Goal: Complete application form

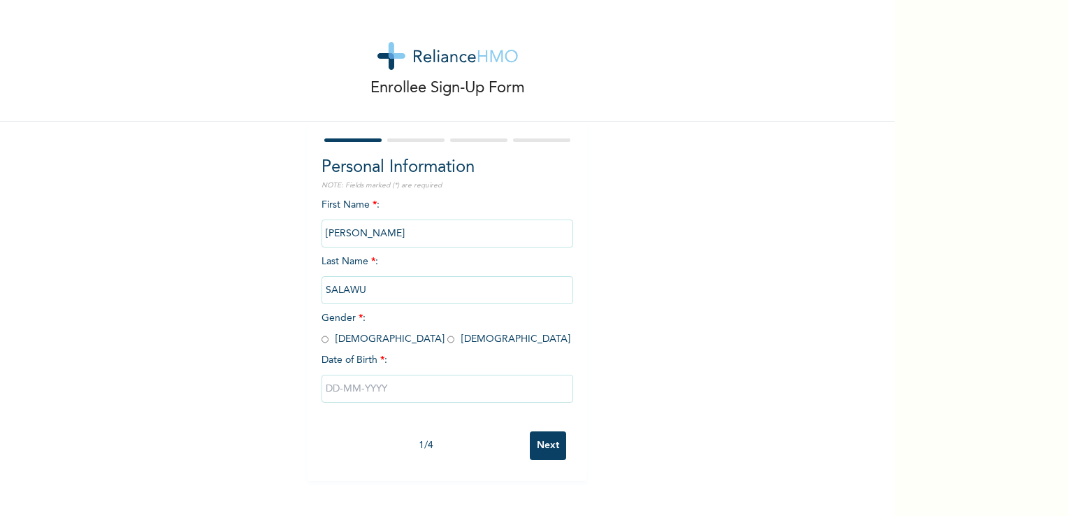
click at [412, 212] on div "First Name * : [PERSON_NAME] Last Name * : [PERSON_NAME] Gender * : [DEMOGRAPHI…" at bounding box center [448, 311] width 252 height 227
click at [448, 341] on input "radio" at bounding box center [451, 339] width 7 height 13
radio input "true"
click at [375, 390] on input "text" at bounding box center [448, 389] width 252 height 28
select select "8"
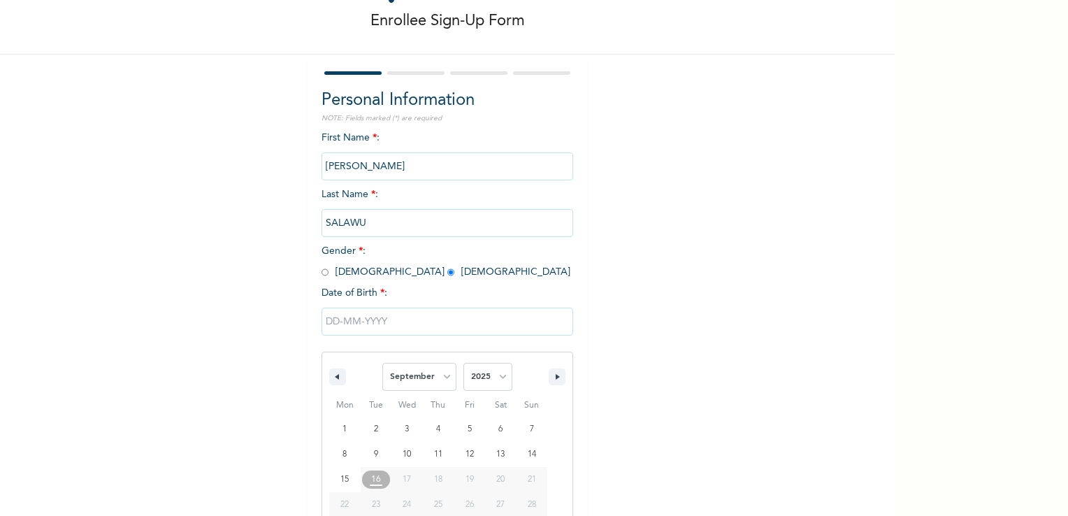
scroll to position [119, 0]
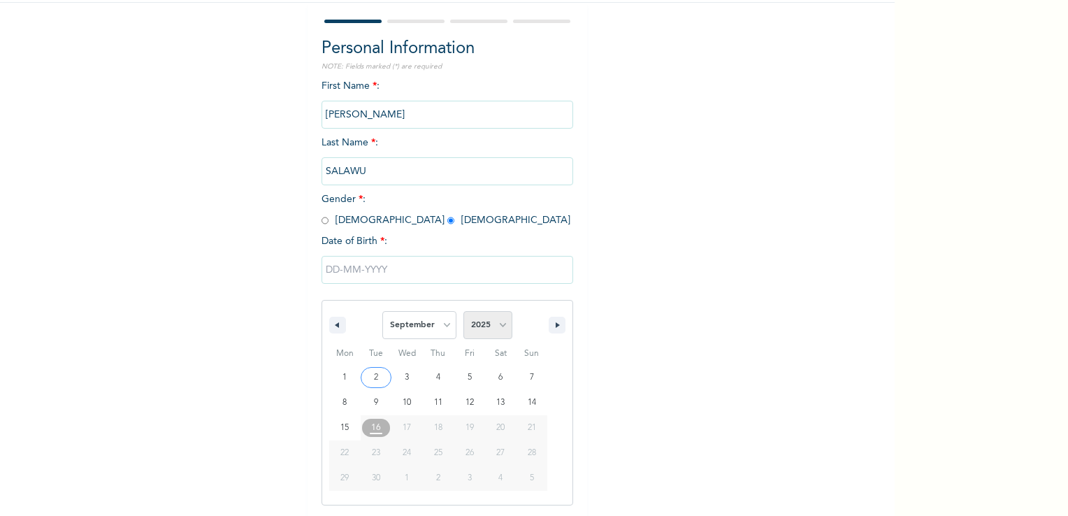
click at [501, 320] on select "2025 2024 2023 2022 2021 2020 2019 2018 2017 2016 2015 2014 2013 2012 2011 2010…" at bounding box center [488, 325] width 49 height 28
select select "1966"
click at [464, 311] on select "2025 2024 2023 2022 2021 2020 2019 2018 2017 2016 2015 2014 2013 2012 2011 2010…" at bounding box center [488, 325] width 49 height 28
type input "[DATE]"
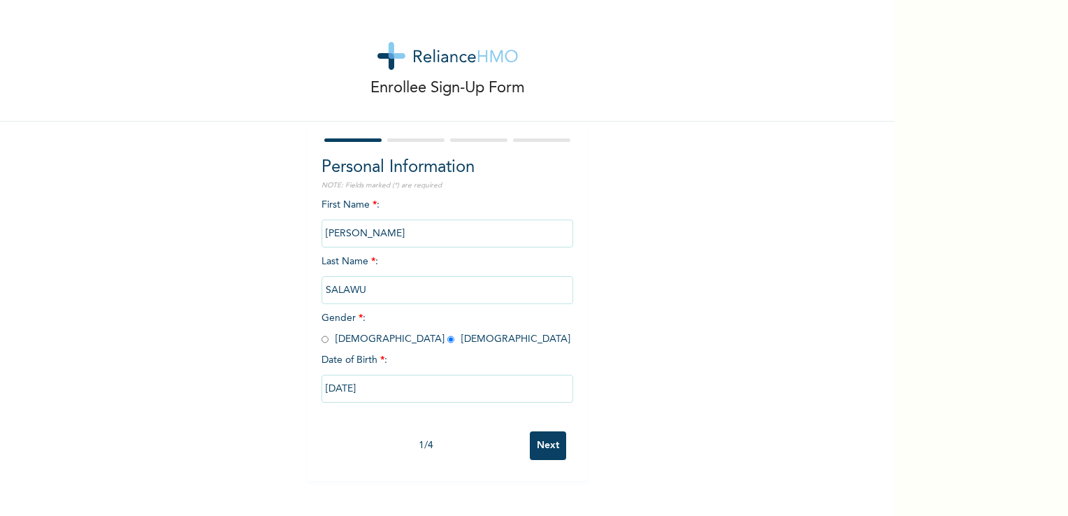
click at [552, 440] on input "Next" at bounding box center [548, 445] width 36 height 29
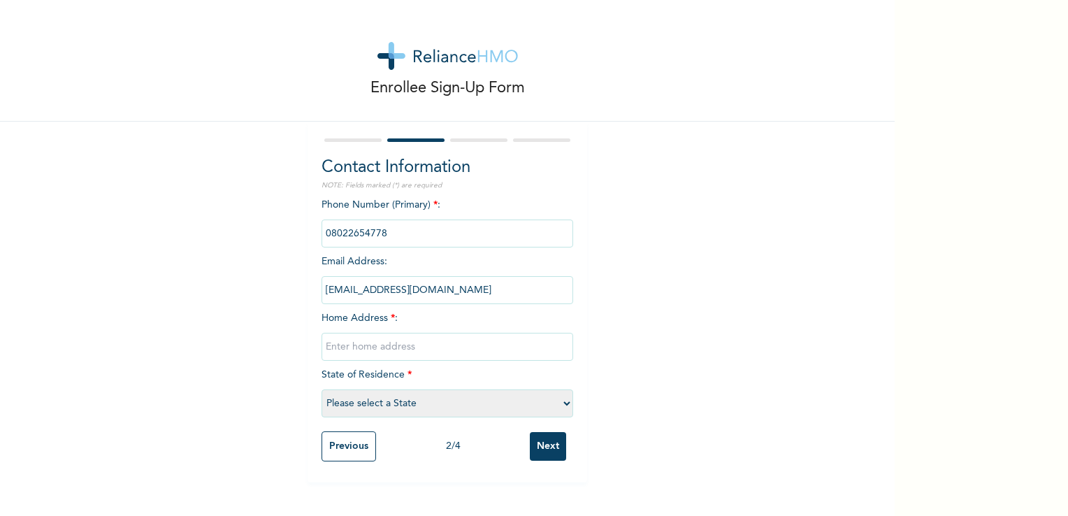
click at [351, 357] on input "text" at bounding box center [448, 347] width 252 height 28
click at [530, 432] on input "Next" at bounding box center [548, 446] width 36 height 29
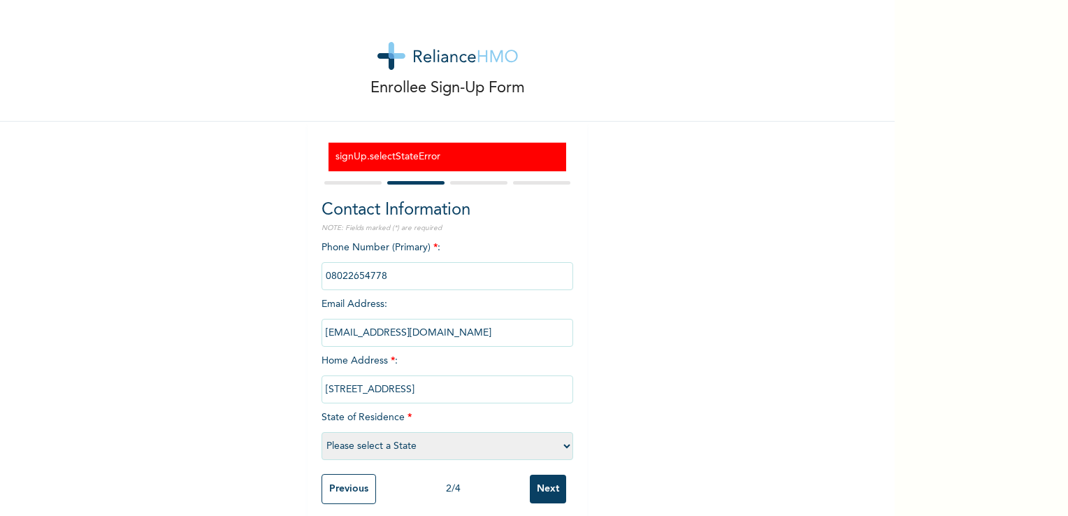
type input "[STREET_ADDRESS]"
click at [464, 447] on select "Please select a State [PERSON_NAME] (FCT) [PERSON_NAME] Ibom [GEOGRAPHIC_DATA] …" at bounding box center [448, 446] width 252 height 28
select select "25"
click at [322, 432] on select "Please select a State [PERSON_NAME] (FCT) [PERSON_NAME] Ibom [GEOGRAPHIC_DATA] …" at bounding box center [448, 446] width 252 height 28
click at [546, 491] on input "Next" at bounding box center [548, 489] width 36 height 29
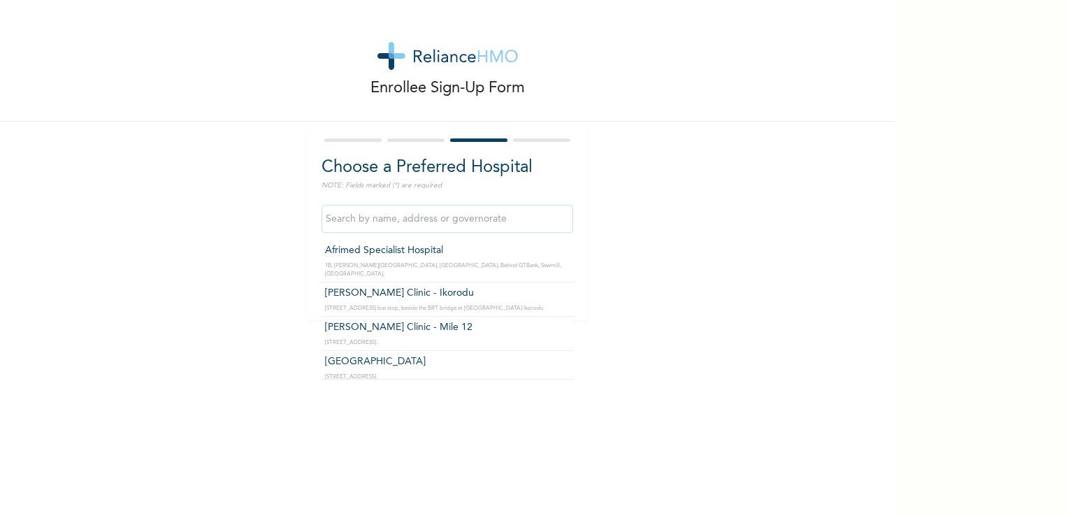
click at [373, 217] on input "text" at bounding box center [448, 219] width 252 height 28
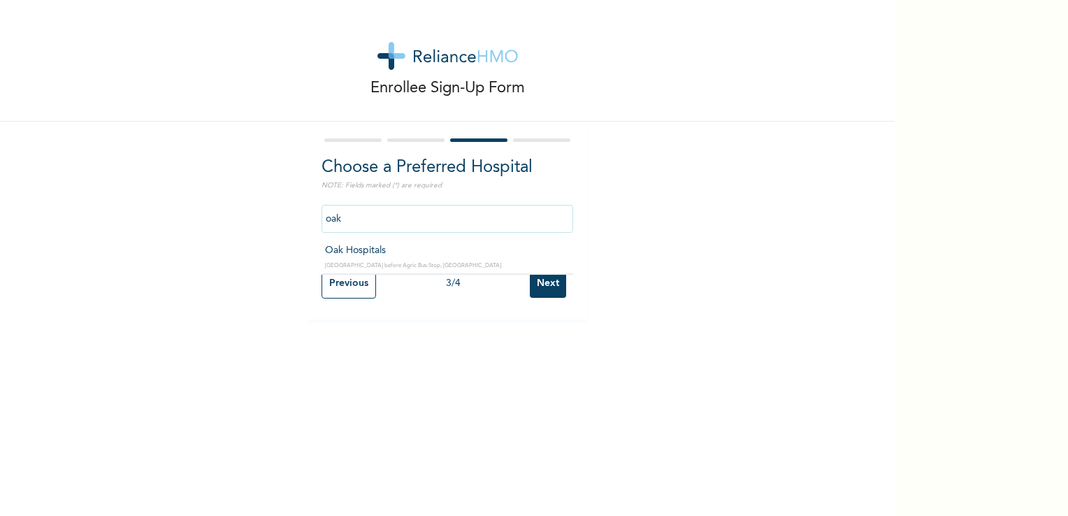
type input "Oak Hospitals"
click at [530, 294] on input "Next" at bounding box center [548, 283] width 36 height 29
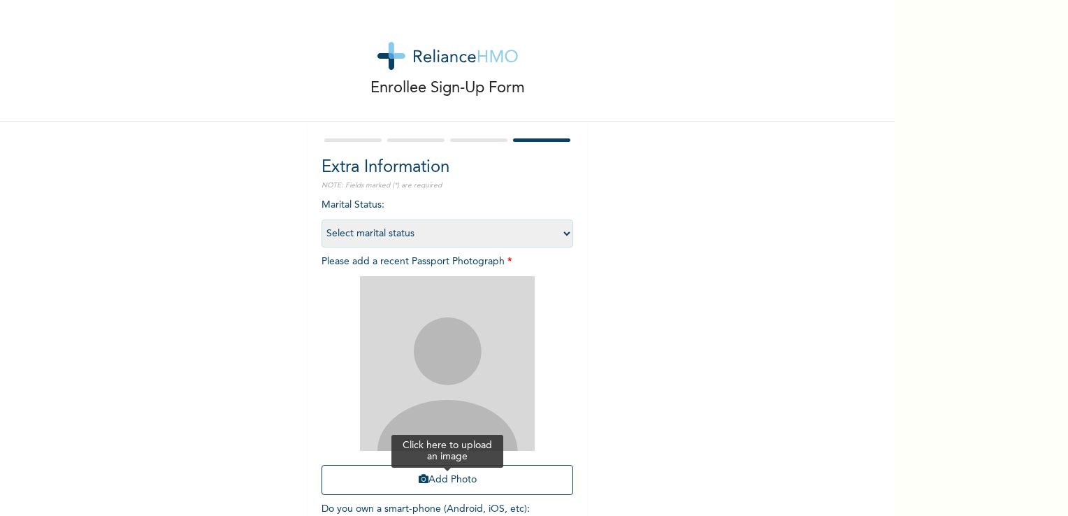
click at [434, 483] on button "Add Photo" at bounding box center [448, 480] width 252 height 30
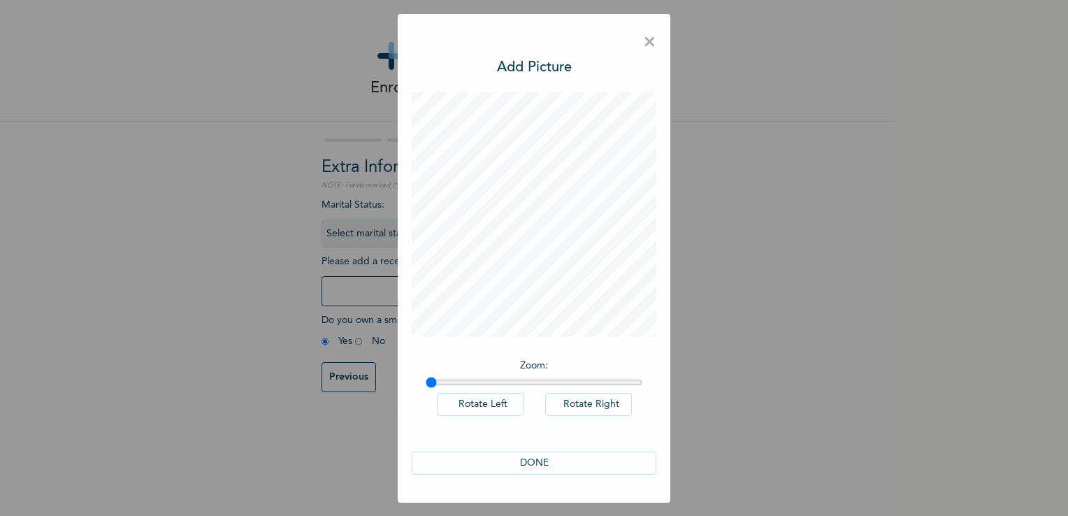
click at [536, 463] on button "DONE" at bounding box center [534, 463] width 245 height 23
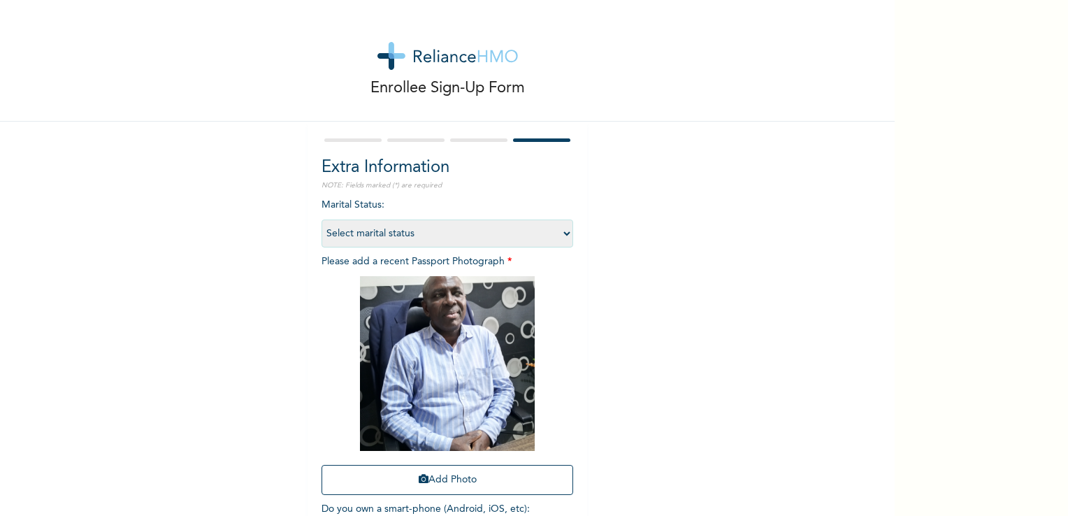
click at [559, 235] on select "Select marital status [DEMOGRAPHIC_DATA] Married [DEMOGRAPHIC_DATA] Widow/[DEMO…" at bounding box center [448, 234] width 252 height 28
select select "2"
click at [322, 220] on select "Select marital status [DEMOGRAPHIC_DATA] Married [DEMOGRAPHIC_DATA] Widow/[DEMO…" at bounding box center [448, 234] width 252 height 28
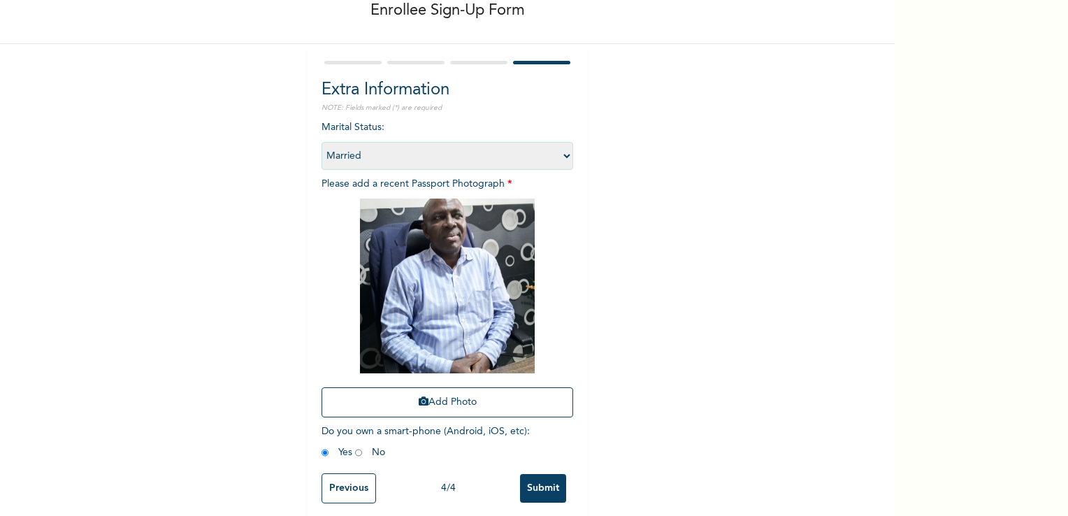
scroll to position [95, 0]
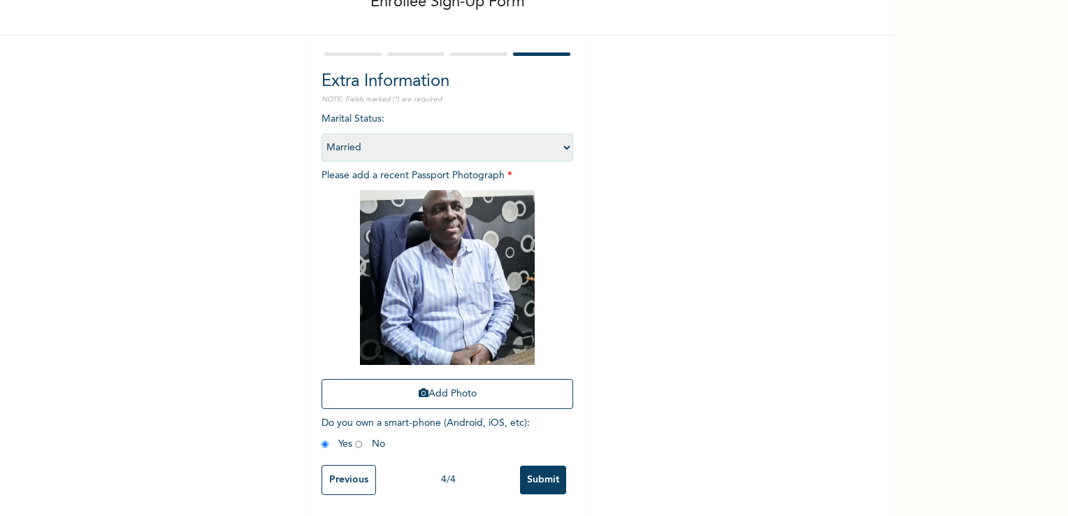
click at [536, 470] on input "Submit" at bounding box center [543, 480] width 46 height 29
